Goal: Check status: Check status

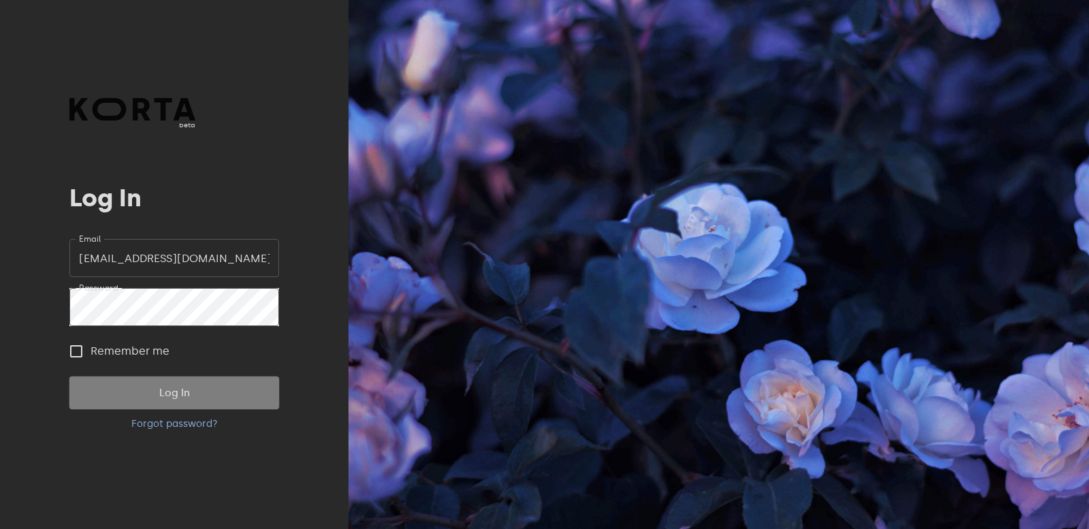
click at [147, 393] on span "Log In" at bounding box center [173, 393] width 165 height 18
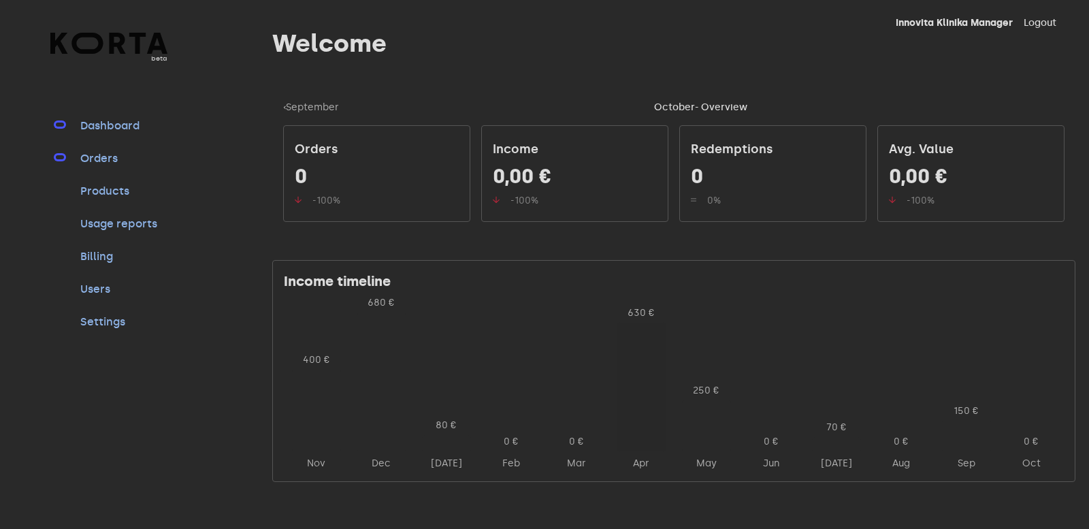
click at [106, 154] on link "Orders" at bounding box center [123, 158] width 90 height 16
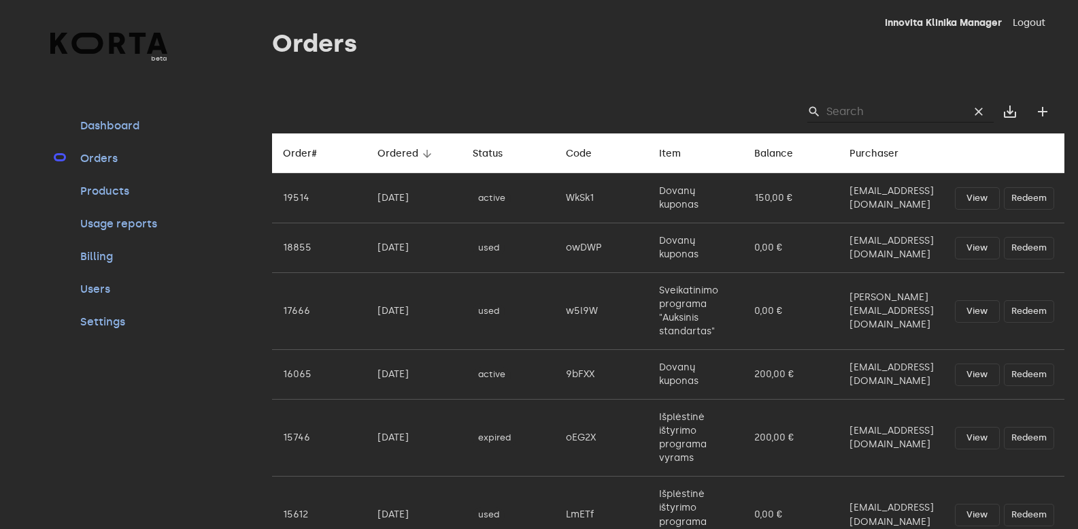
click at [863, 118] on input "Search" at bounding box center [893, 112] width 132 height 22
paste input "9bfxx"
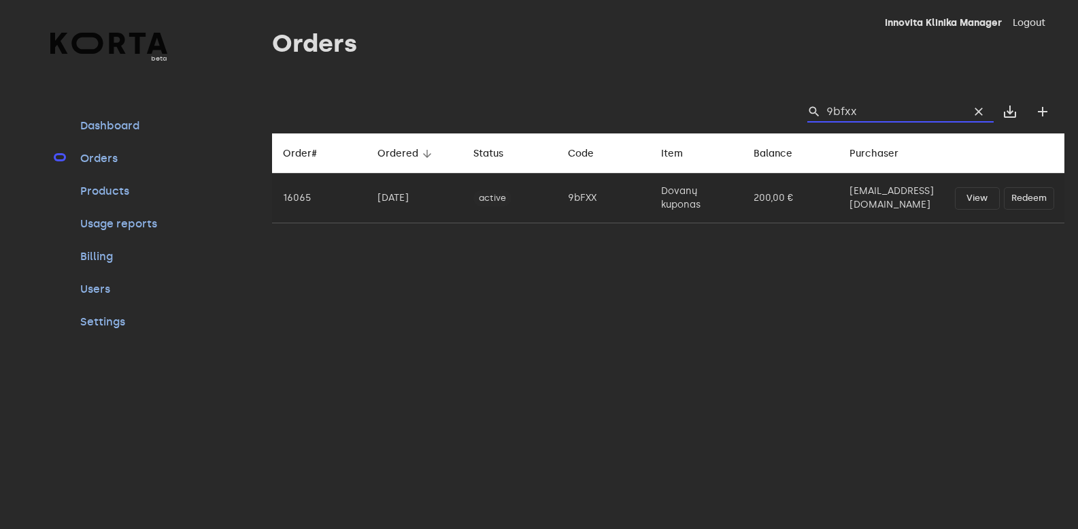
type input "9bfxx"
click at [557, 200] on td "9bFXX" at bounding box center [603, 198] width 93 height 50
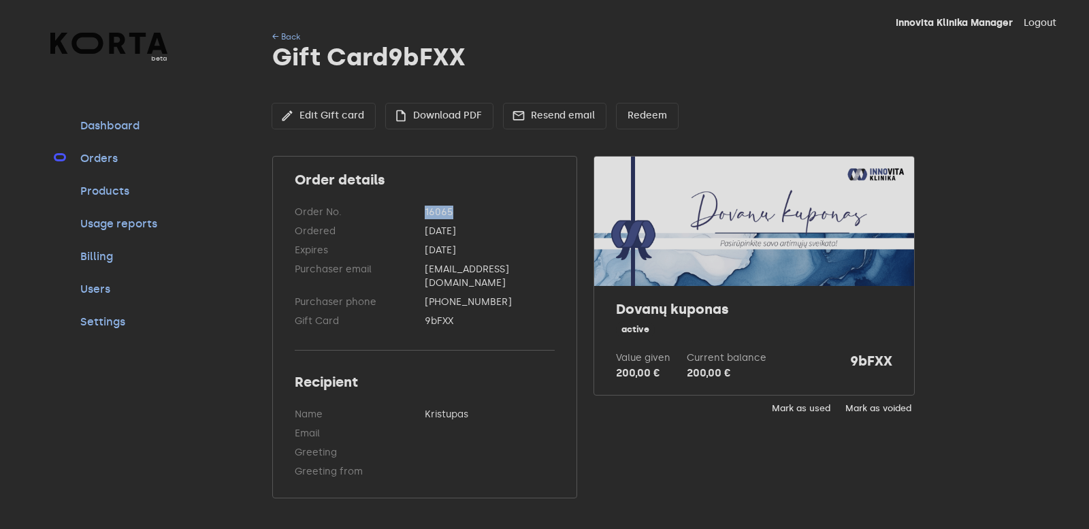
drag, startPoint x: 425, startPoint y: 210, endPoint x: 478, endPoint y: 208, distance: 53.1
click at [478, 208] on dd "16065" at bounding box center [490, 212] width 130 height 14
drag, startPoint x: 638, startPoint y: 373, endPoint x: 648, endPoint y: 370, distance: 10.6
click at [648, 370] on div "Dovanų kuponas active Value given 200,00 € Current balance 200,00 € 9bFXX" at bounding box center [754, 340] width 320 height 109
